Goal: Task Accomplishment & Management: Use online tool/utility

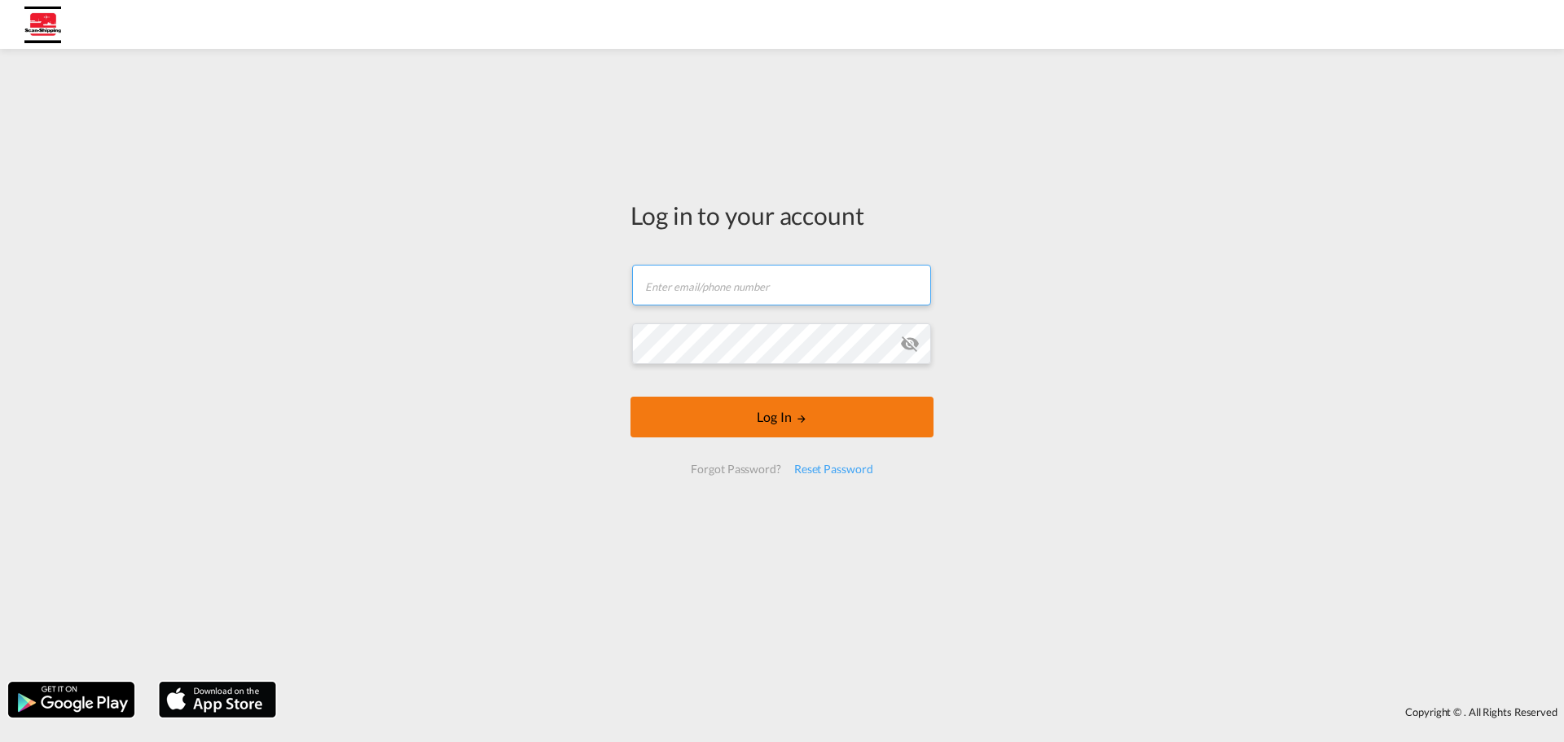
type input "[EMAIL_ADDRESS][DOMAIN_NAME]"
click at [774, 426] on button "Log In" at bounding box center [782, 417] width 303 height 41
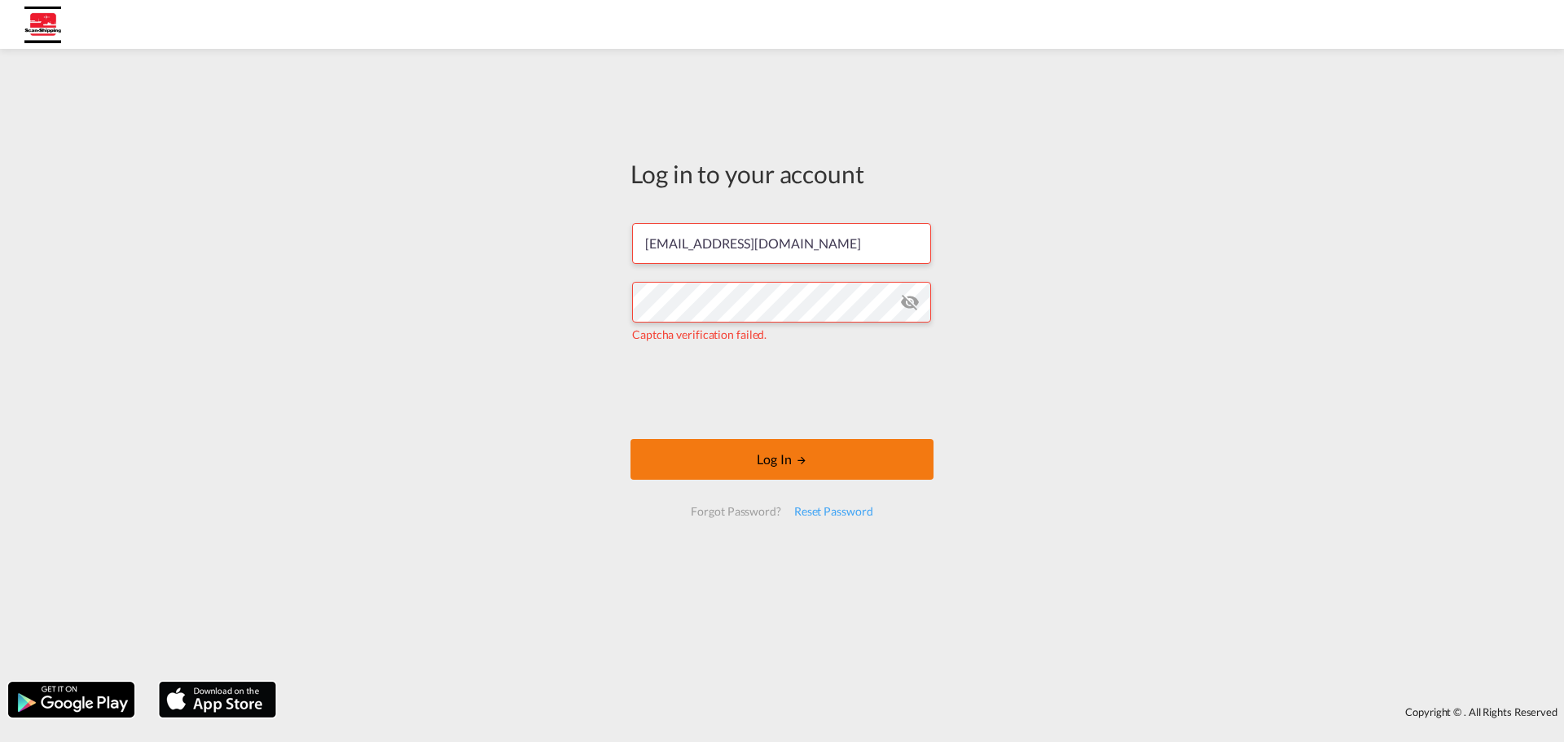
click at [783, 454] on button "Log In" at bounding box center [782, 459] width 303 height 41
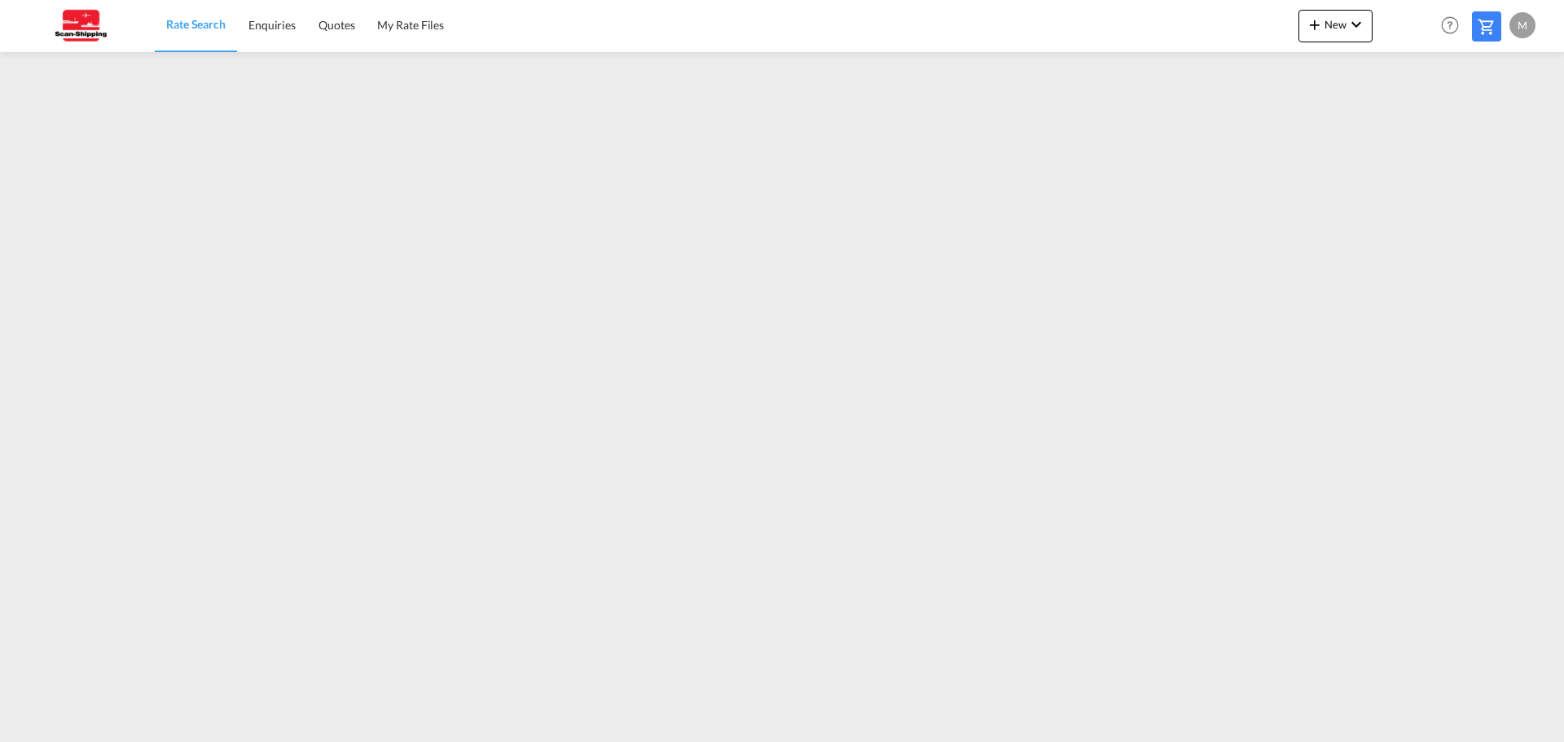
drag, startPoint x: 1492, startPoint y: 0, endPoint x: 1226, endPoint y: 13, distance: 265.9
click at [1235, 29] on div "Rate Search Enquiries Quotes My Rate Files New Rates Ratecard Ratesheet Help Re…" at bounding box center [781, 25] width 1515 height 51
